Goal: Task Accomplishment & Management: Complete application form

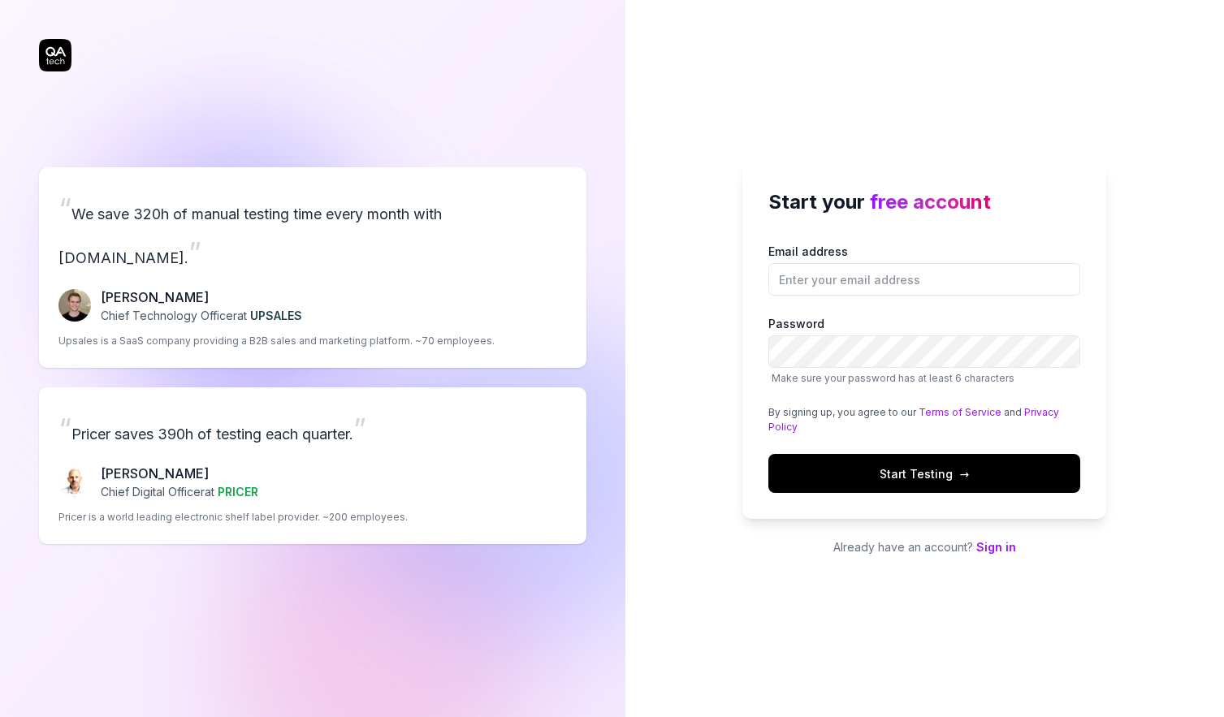
click at [775, 337] on label "Password Make sure your password has at least 6 characters" at bounding box center [924, 350] width 312 height 71
click at [150, 309] on div "[PERSON_NAME] Chief Technology Officer at UPSALES Upsales is a SaaS company pro…" at bounding box center [312, 317] width 508 height 61
drag, startPoint x: 890, startPoint y: 426, endPoint x: 902, endPoint y: 501, distance: 75.7
click at [902, 501] on div "Start your free account Email address Password Make sure your password has at l…" at bounding box center [924, 340] width 364 height 357
